Goal: Register for event/course

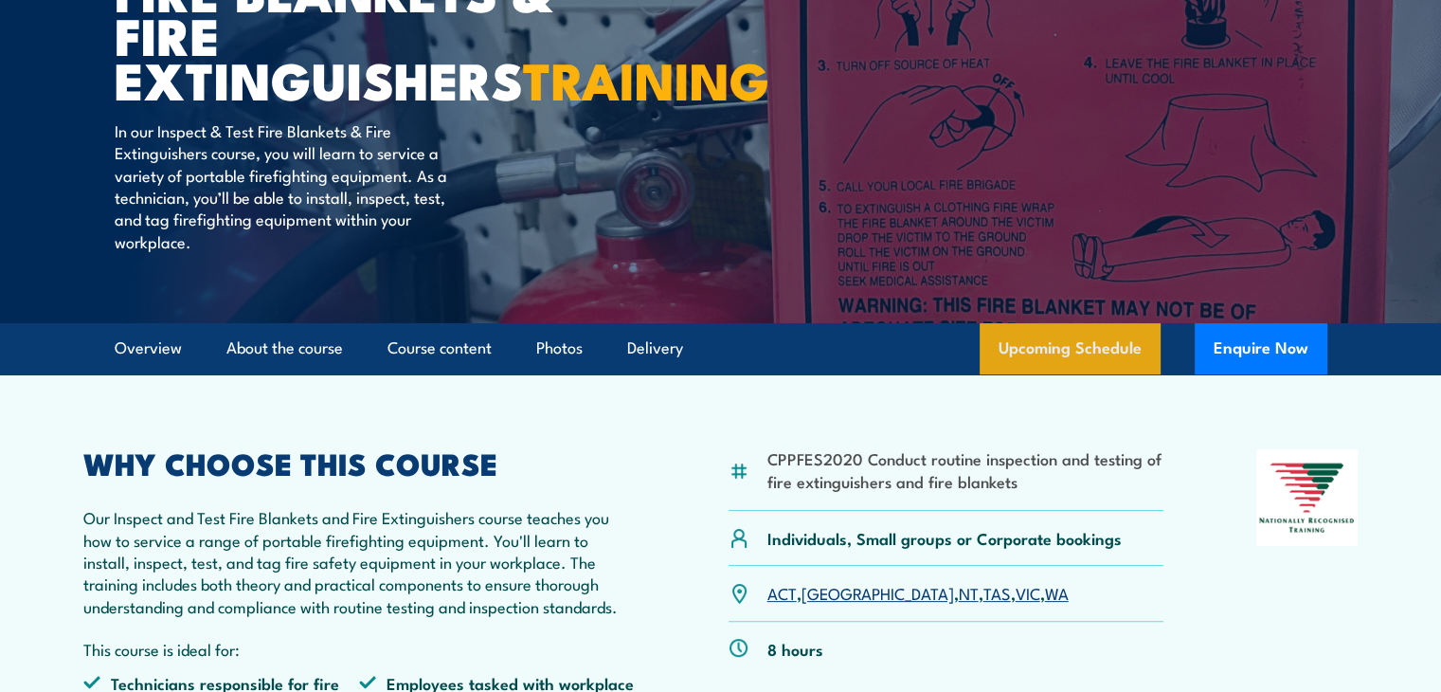
click at [1028, 374] on link "Upcoming Schedule" at bounding box center [1070, 348] width 181 height 51
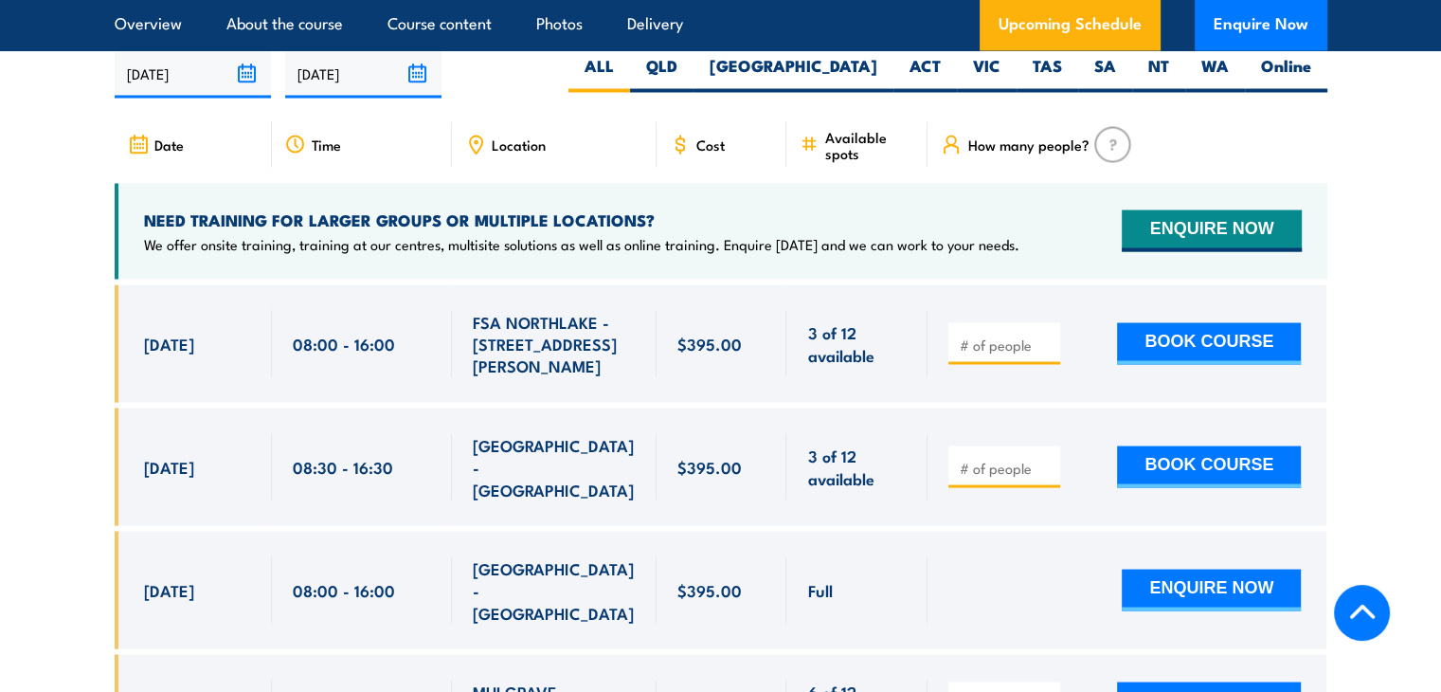
scroll to position [3518, 0]
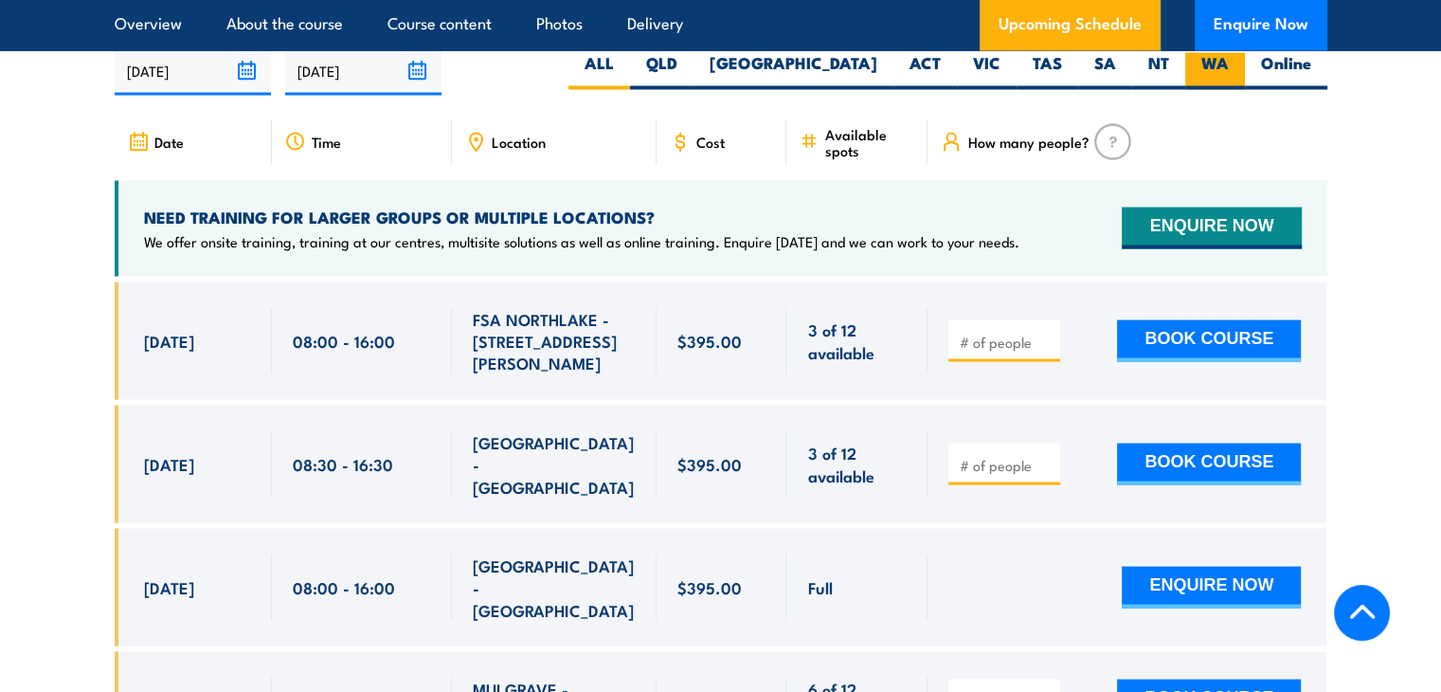
click at [1221, 89] on label "WA" at bounding box center [1215, 70] width 60 height 37
click at [1229, 64] on input "WA" at bounding box center [1235, 58] width 12 height 12
radio input "true"
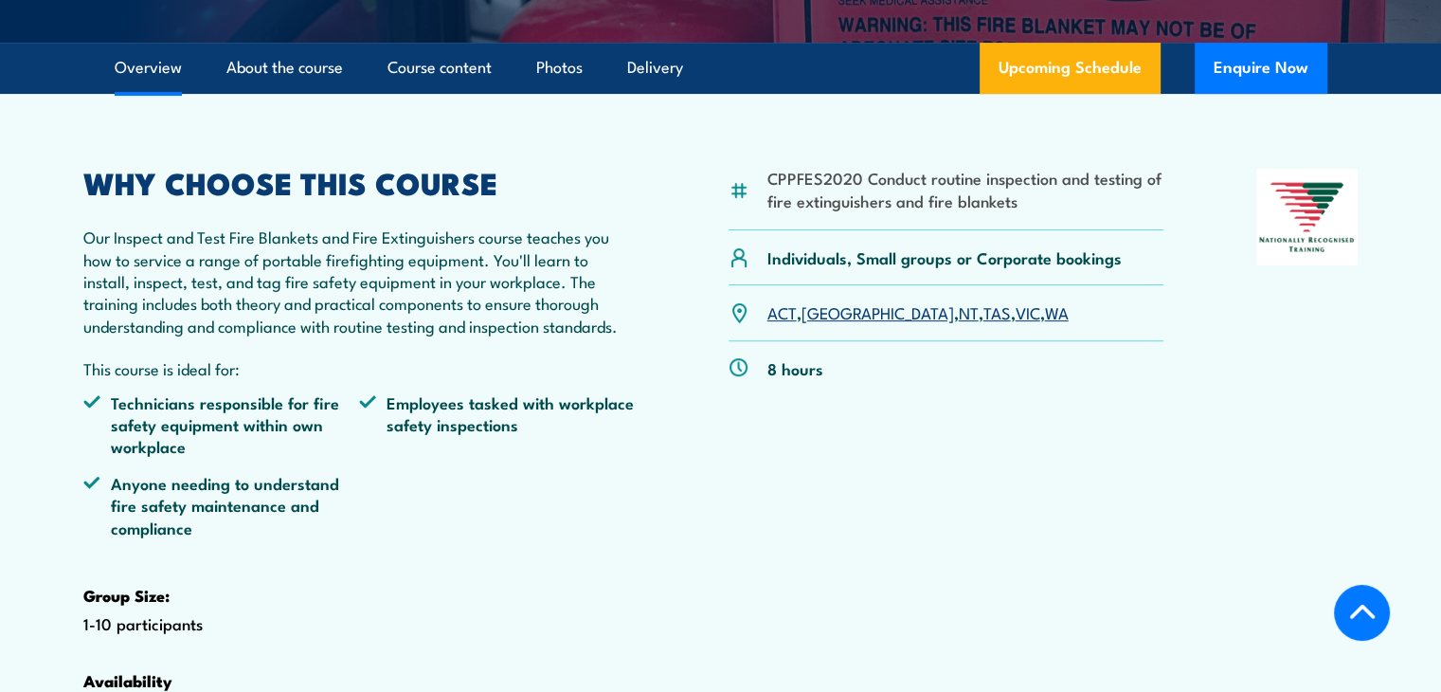
scroll to position [567, 0]
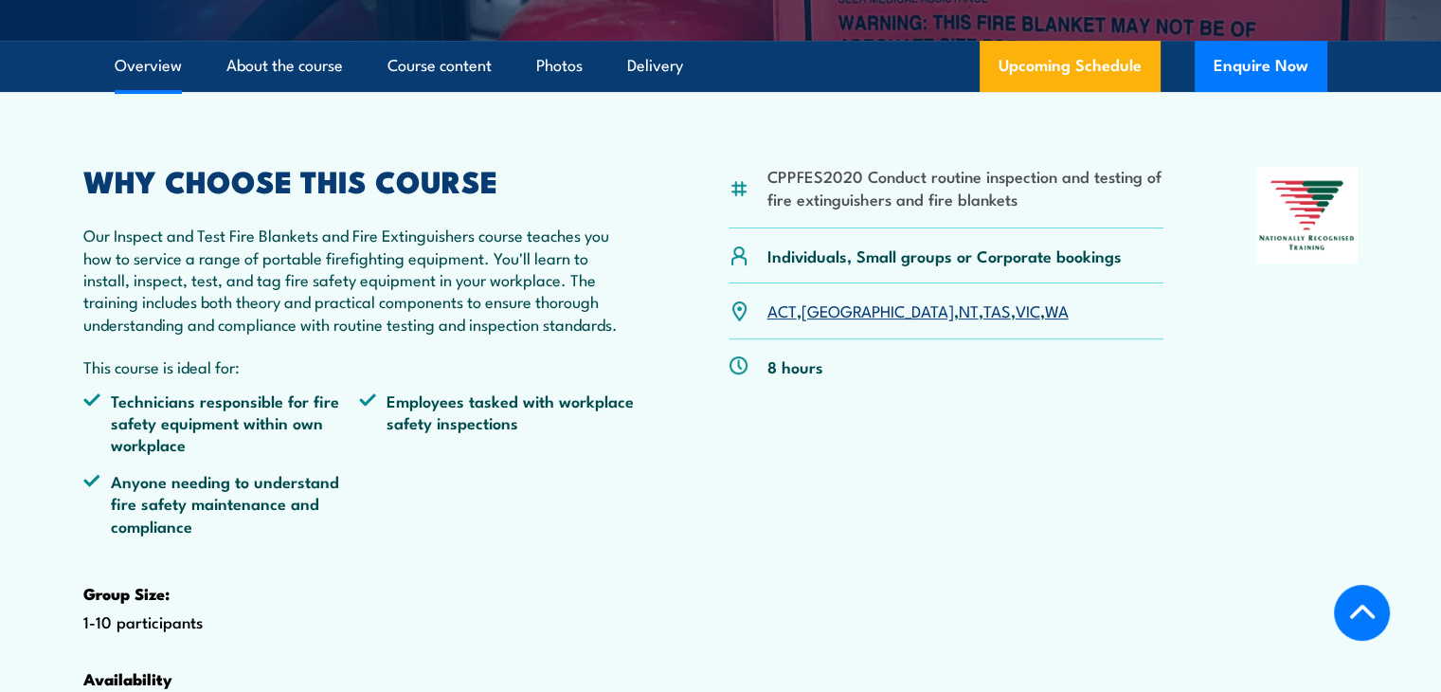
click at [1004, 393] on div "8 hours" at bounding box center [947, 366] width 436 height 54
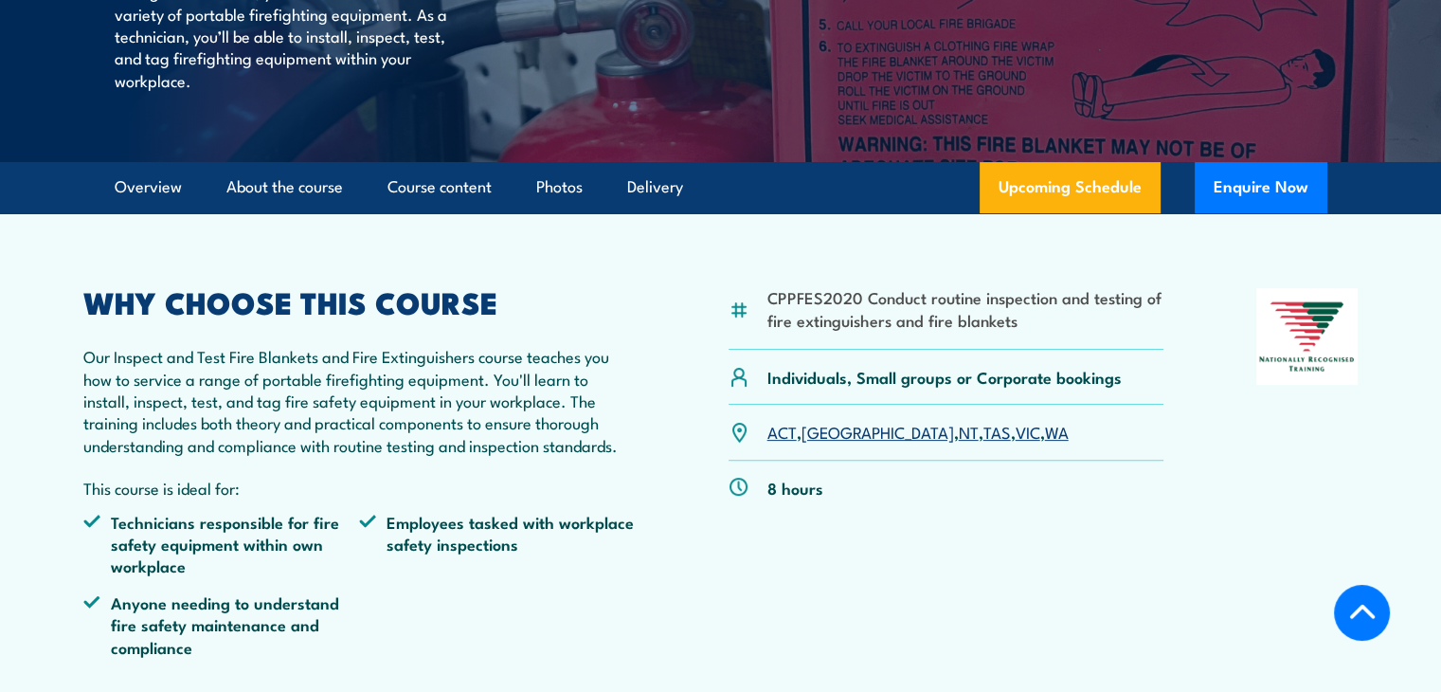
scroll to position [282, 0]
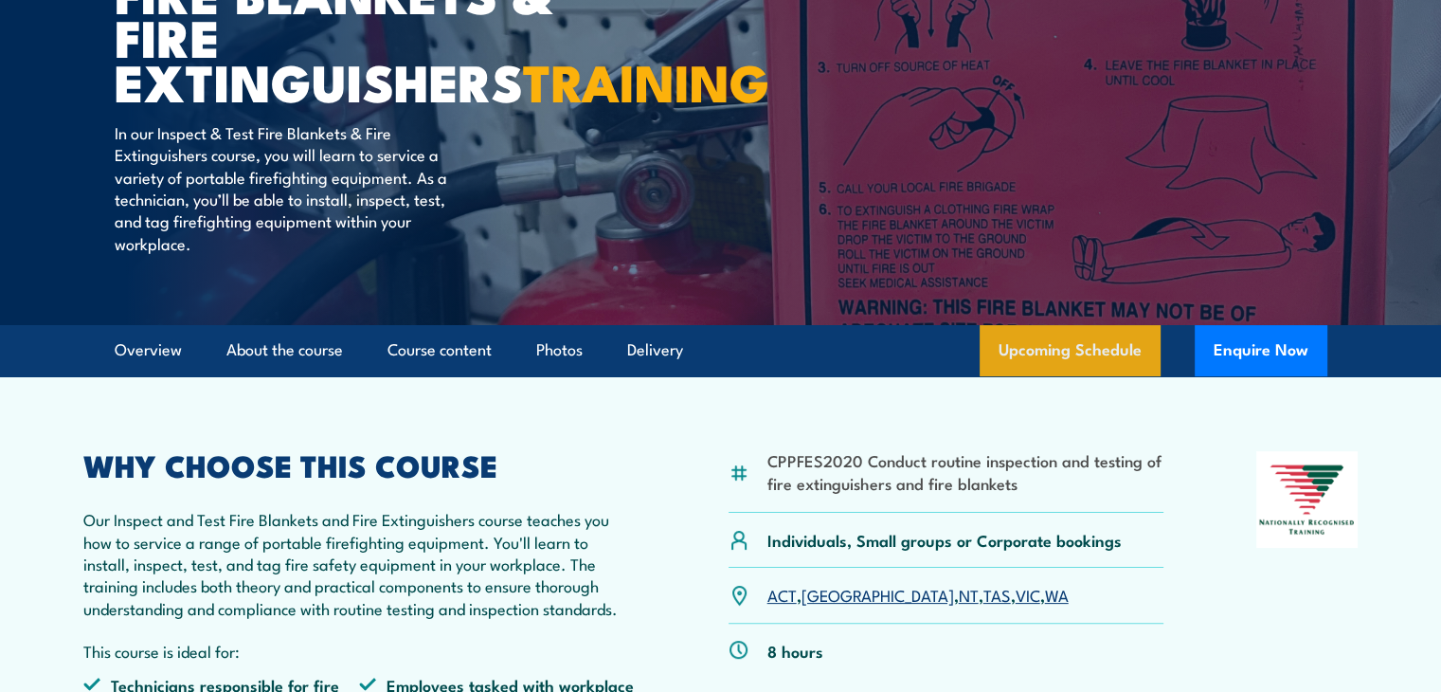
click at [1050, 376] on link "Upcoming Schedule" at bounding box center [1070, 350] width 181 height 51
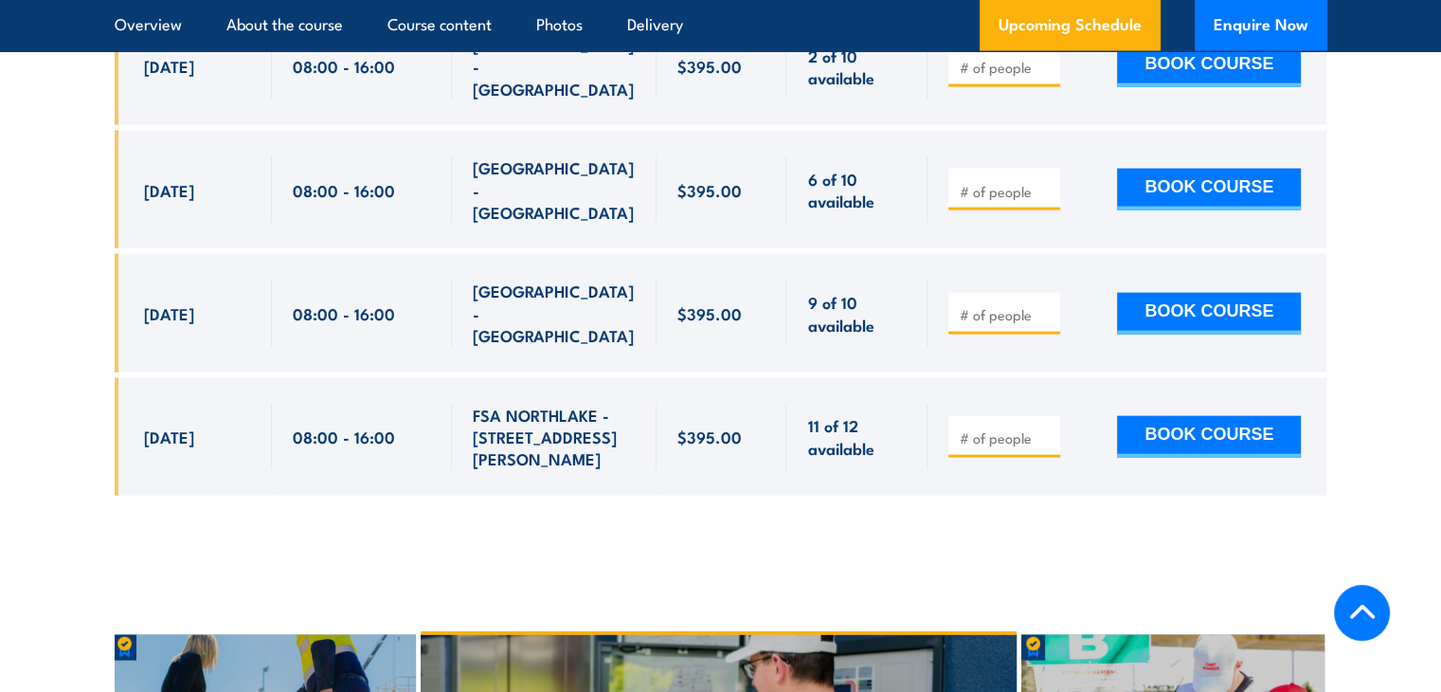
scroll to position [4043, 0]
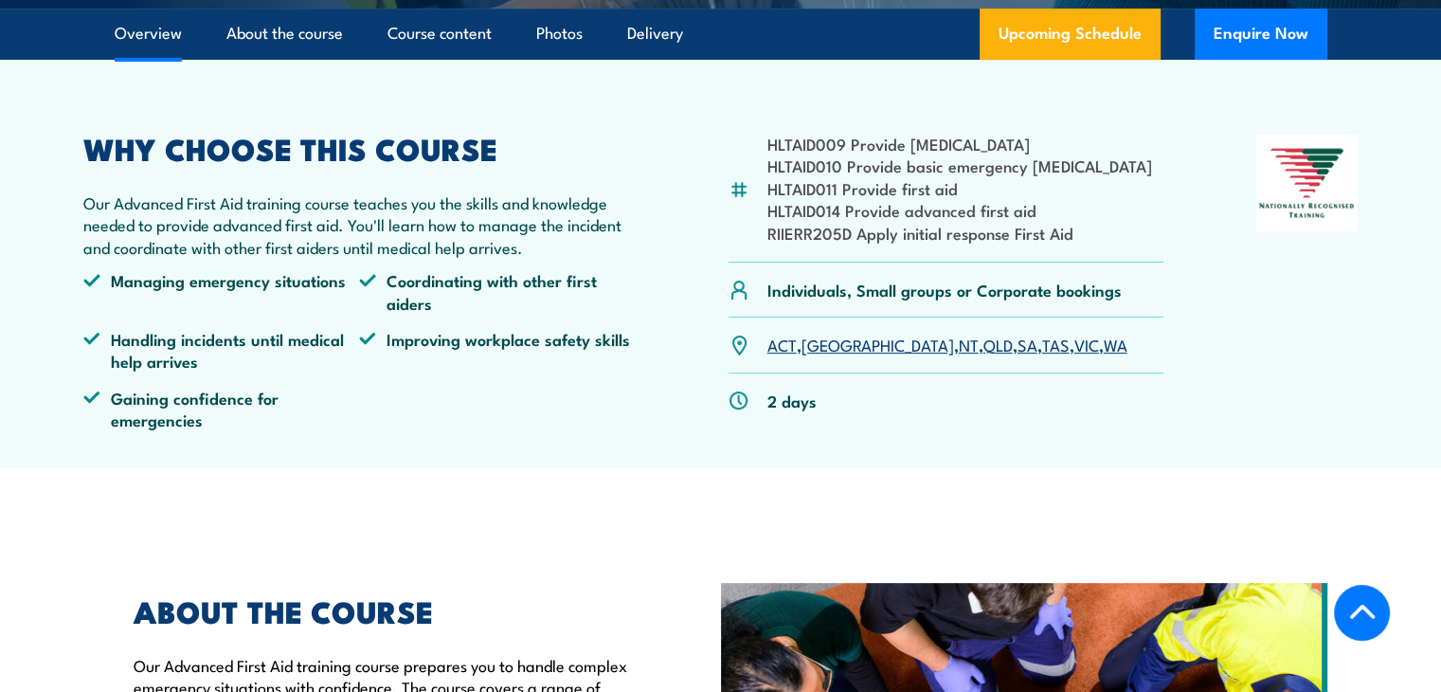
scroll to position [569, 0]
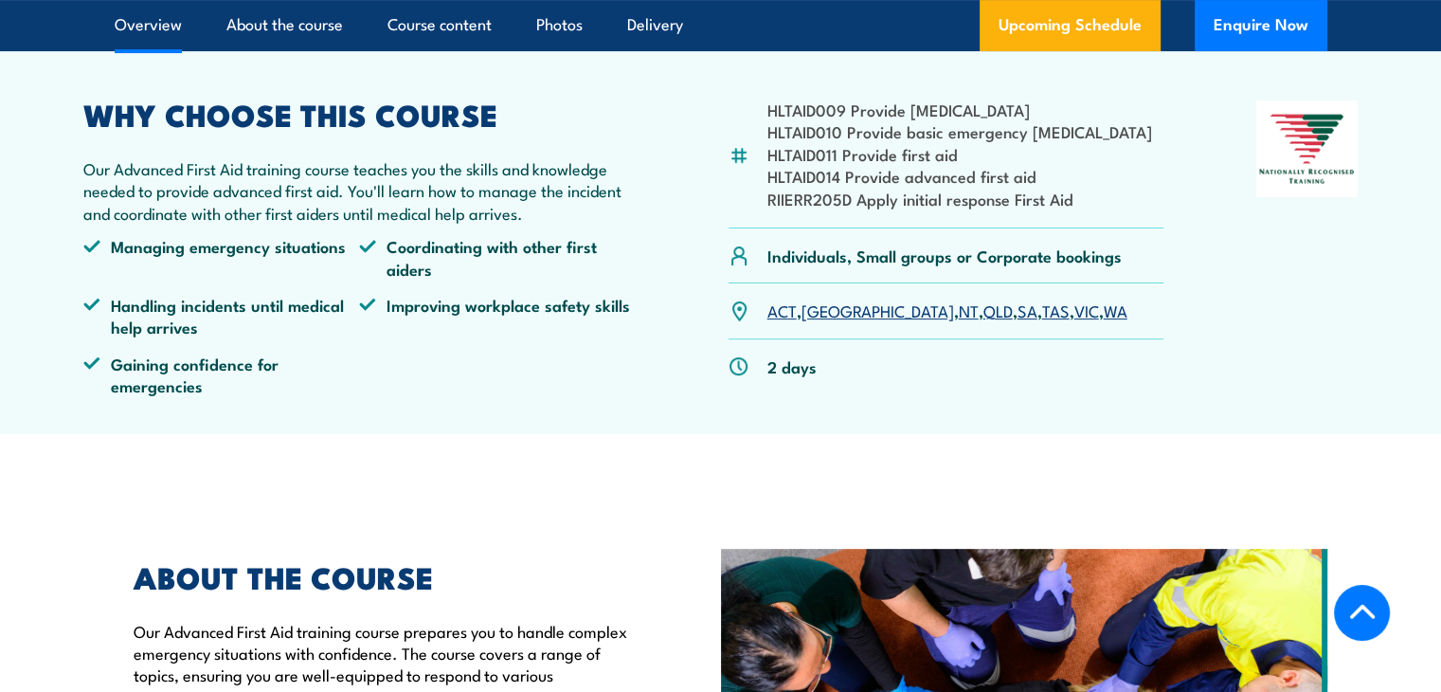
click at [1104, 315] on link "WA" at bounding box center [1116, 309] width 24 height 23
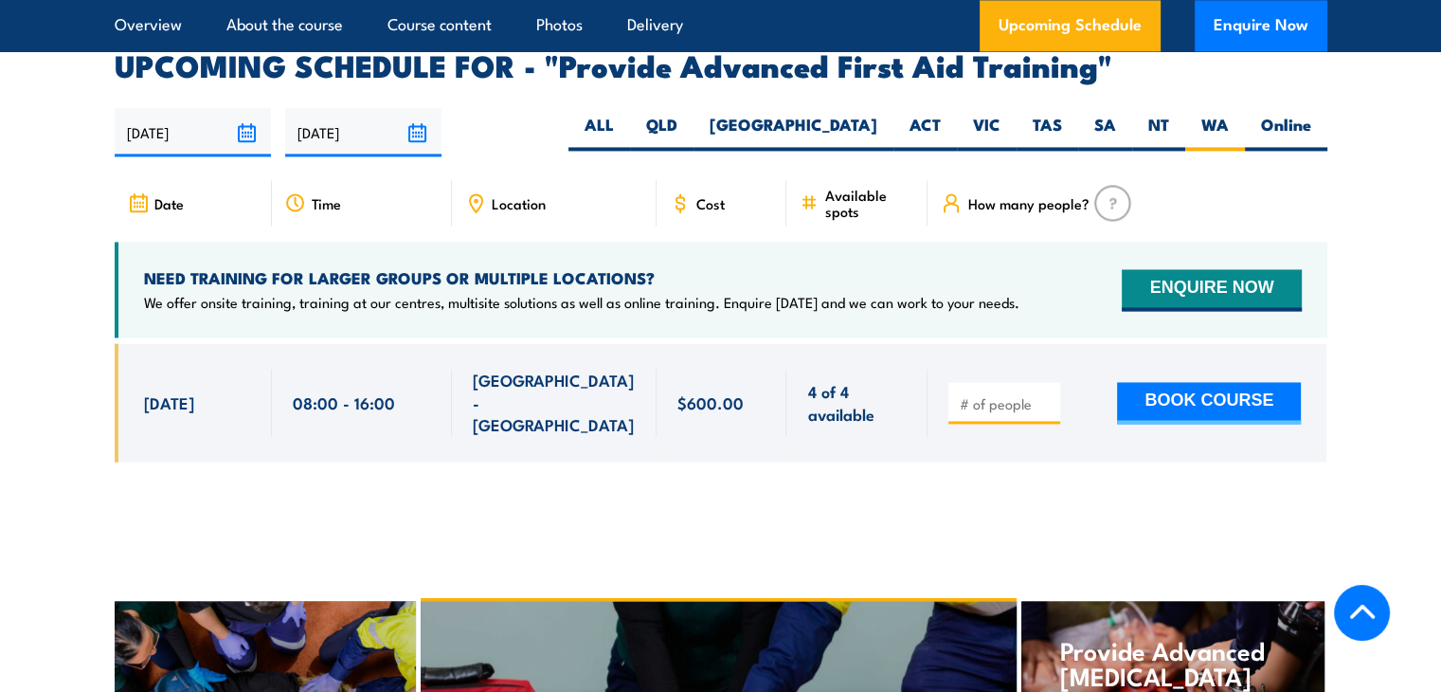
scroll to position [3009, 0]
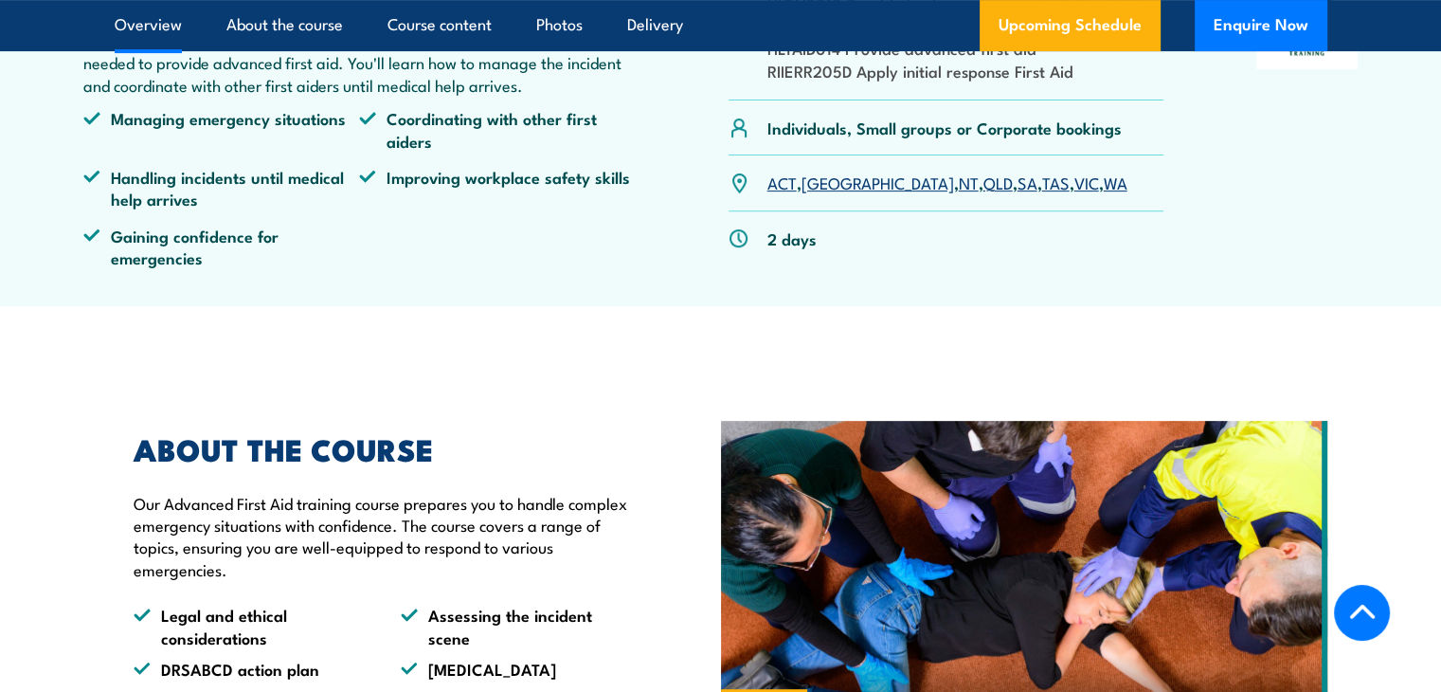
scroll to position [663, 0]
